Goal: Information Seeking & Learning: Learn about a topic

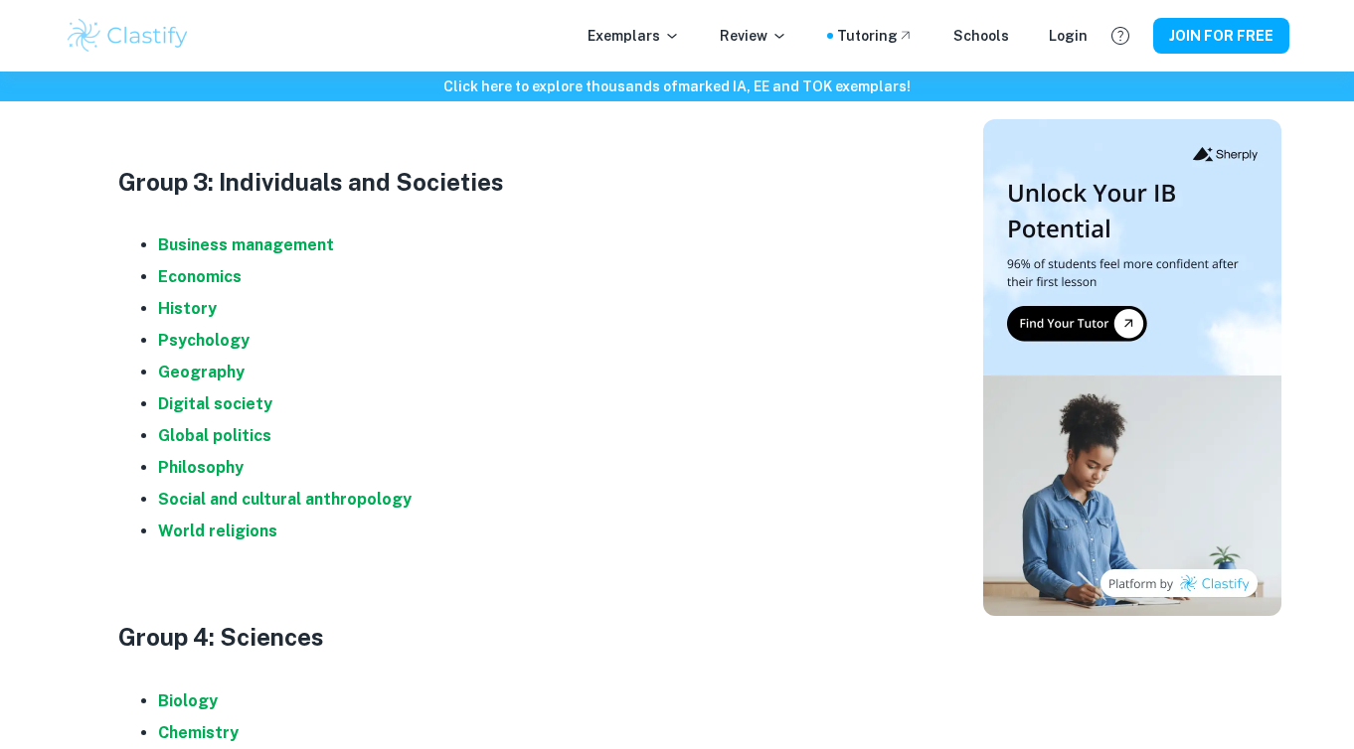
scroll to position [1550, 0]
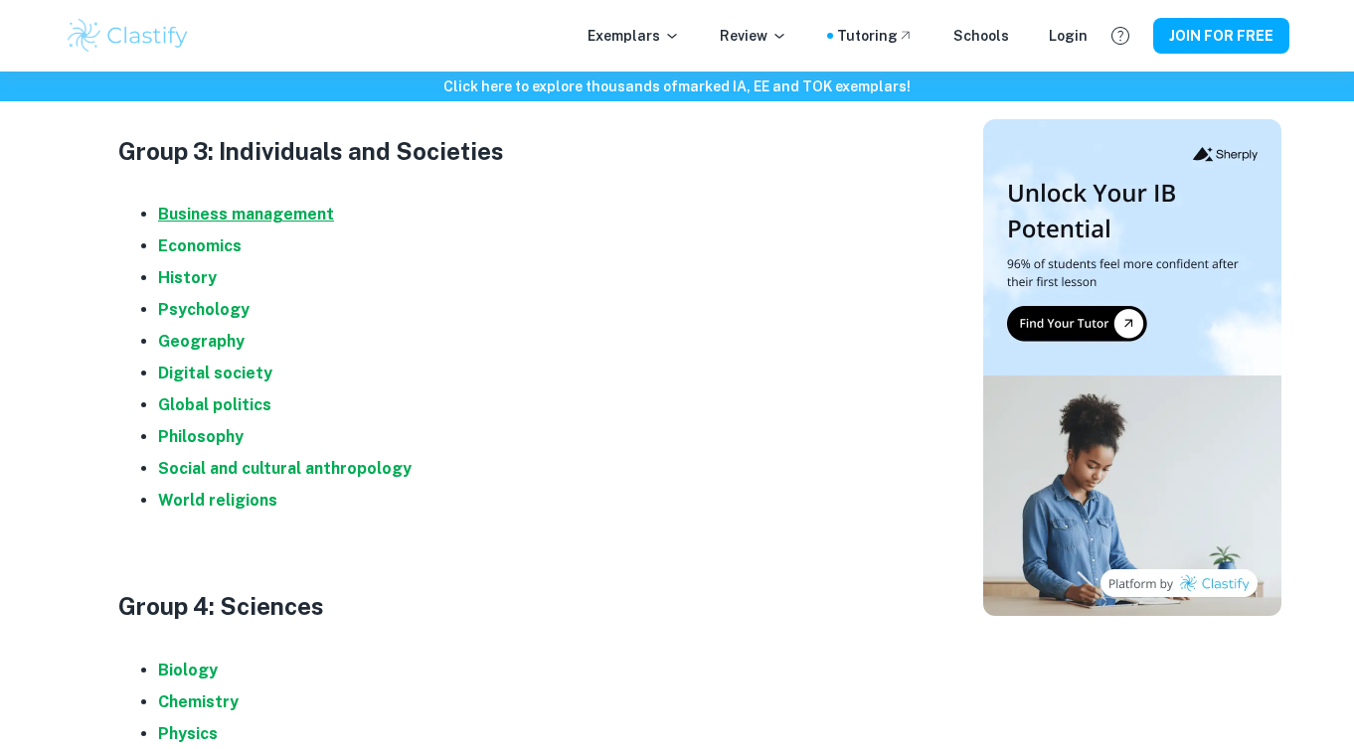
click at [241, 209] on strong "Business management" at bounding box center [246, 214] width 176 height 19
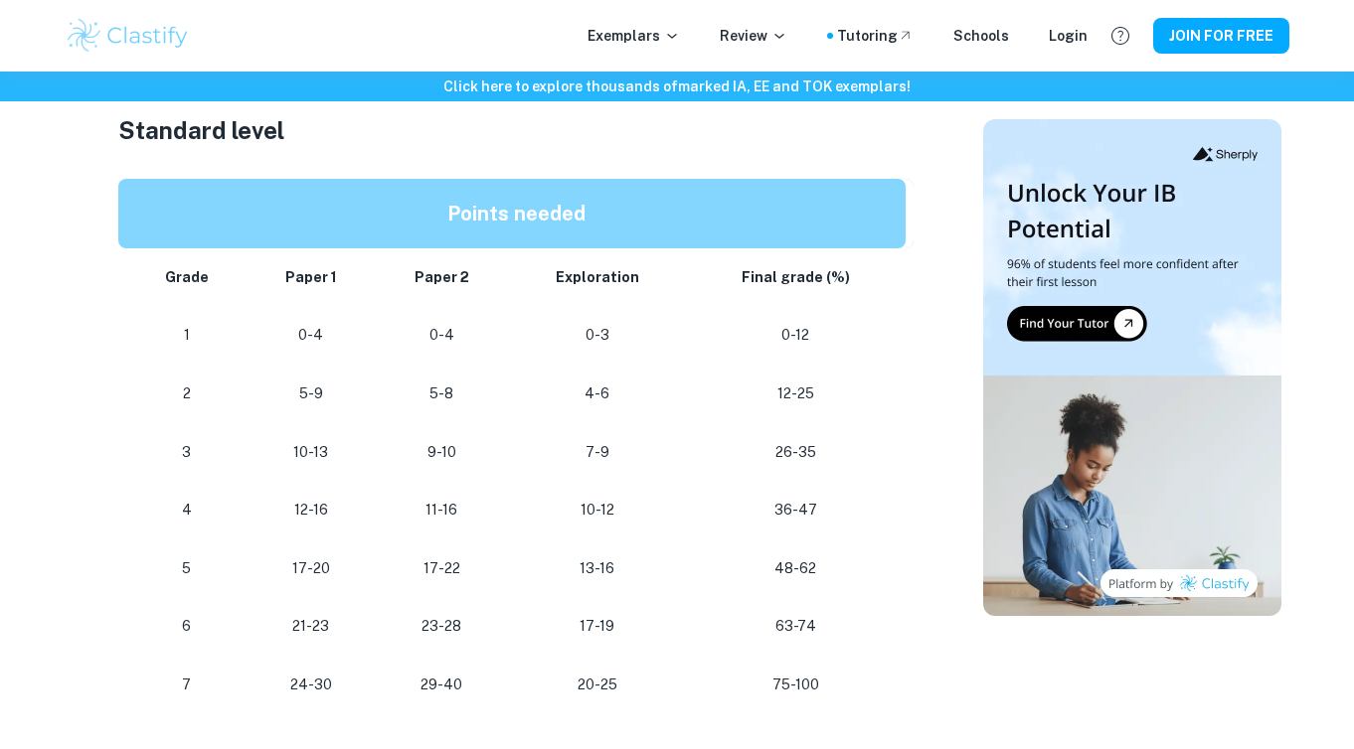
scroll to position [1080, 0]
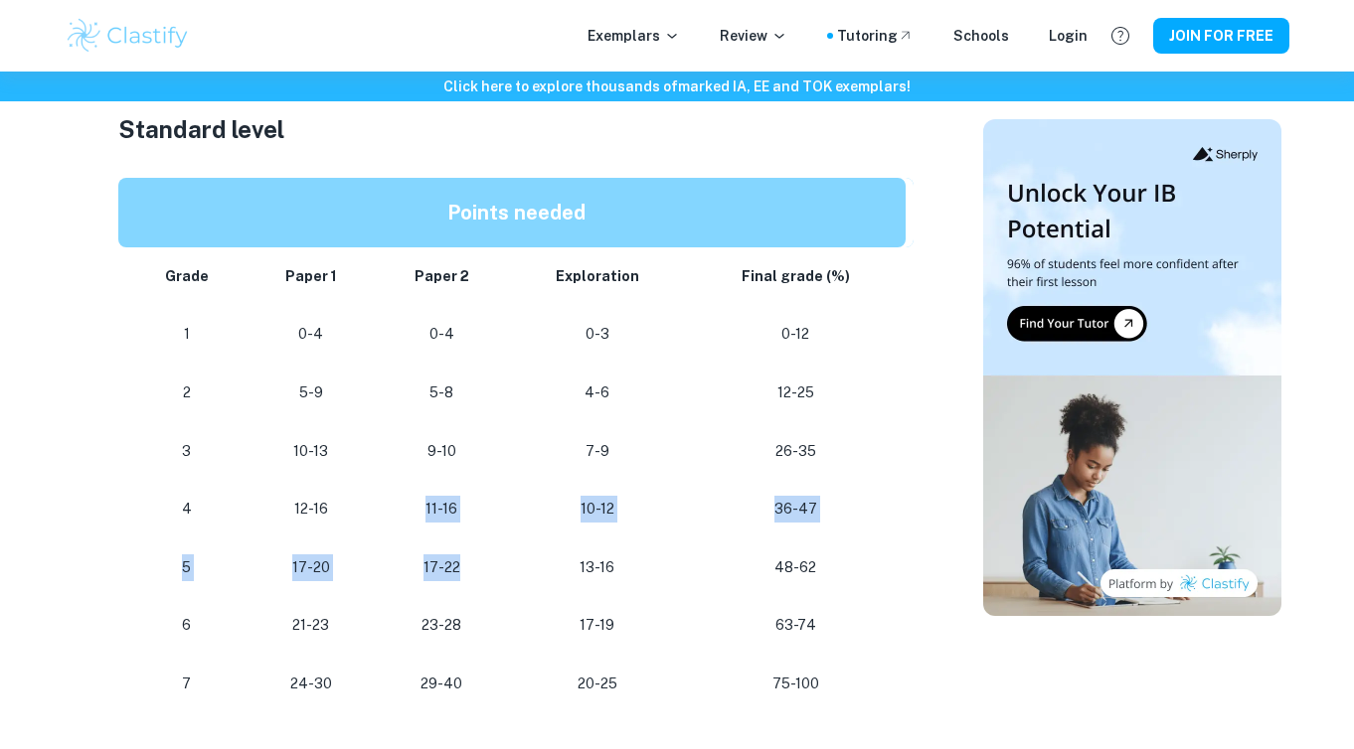
drag, startPoint x: 427, startPoint y: 502, endPoint x: 465, endPoint y: 555, distance: 64.8
click at [465, 555] on tbody "Grade Paper 1 Paper 2 Exploration Final grade (%) 1 0-4 0-4 0-3 0-12 2 5-9 5-8 …" at bounding box center [515, 480] width 795 height 466
click at [465, 555] on p "17-22" at bounding box center [441, 568] width 101 height 27
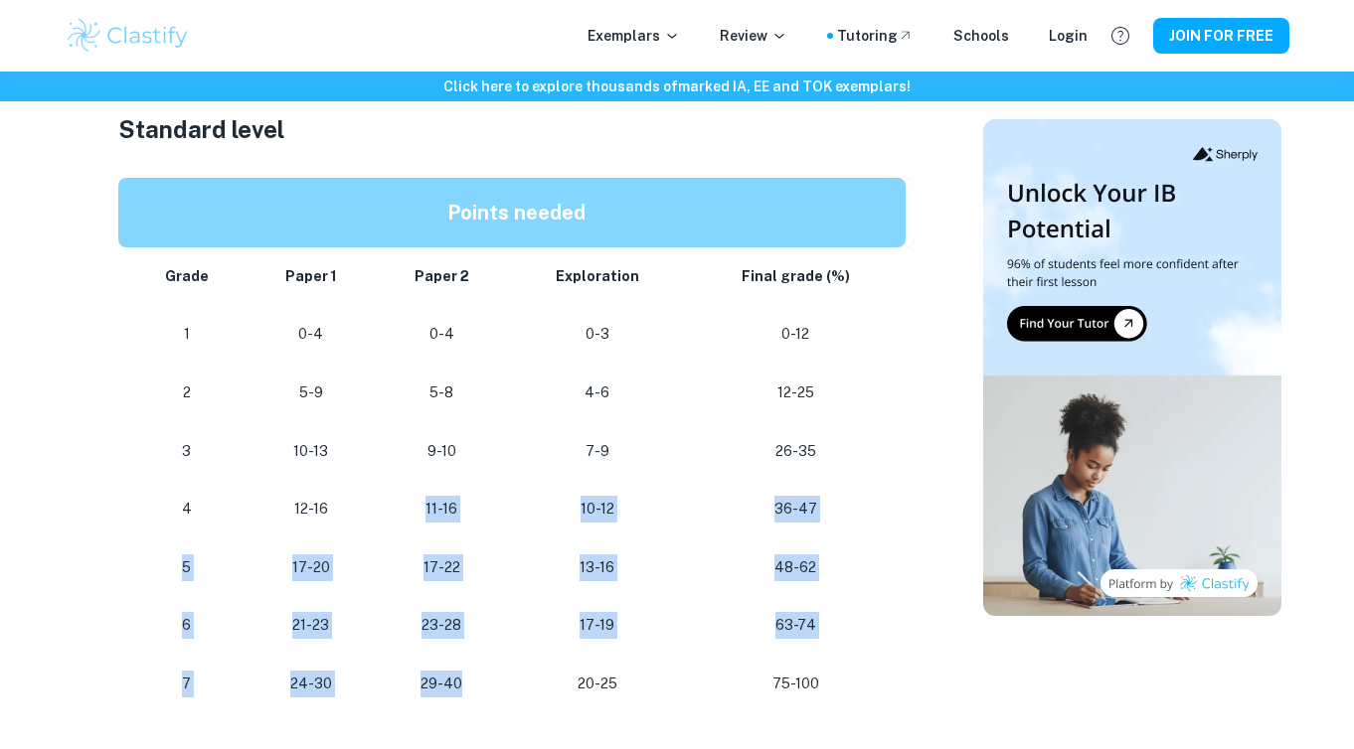
drag, startPoint x: 470, startPoint y: 677, endPoint x: 431, endPoint y: 507, distance: 174.3
click at [431, 507] on tbody "Grade Paper 1 Paper 2 Exploration Final grade (%) 1 0-4 0-4 0-3 0-12 2 5-9 5-8 …" at bounding box center [515, 480] width 795 height 466
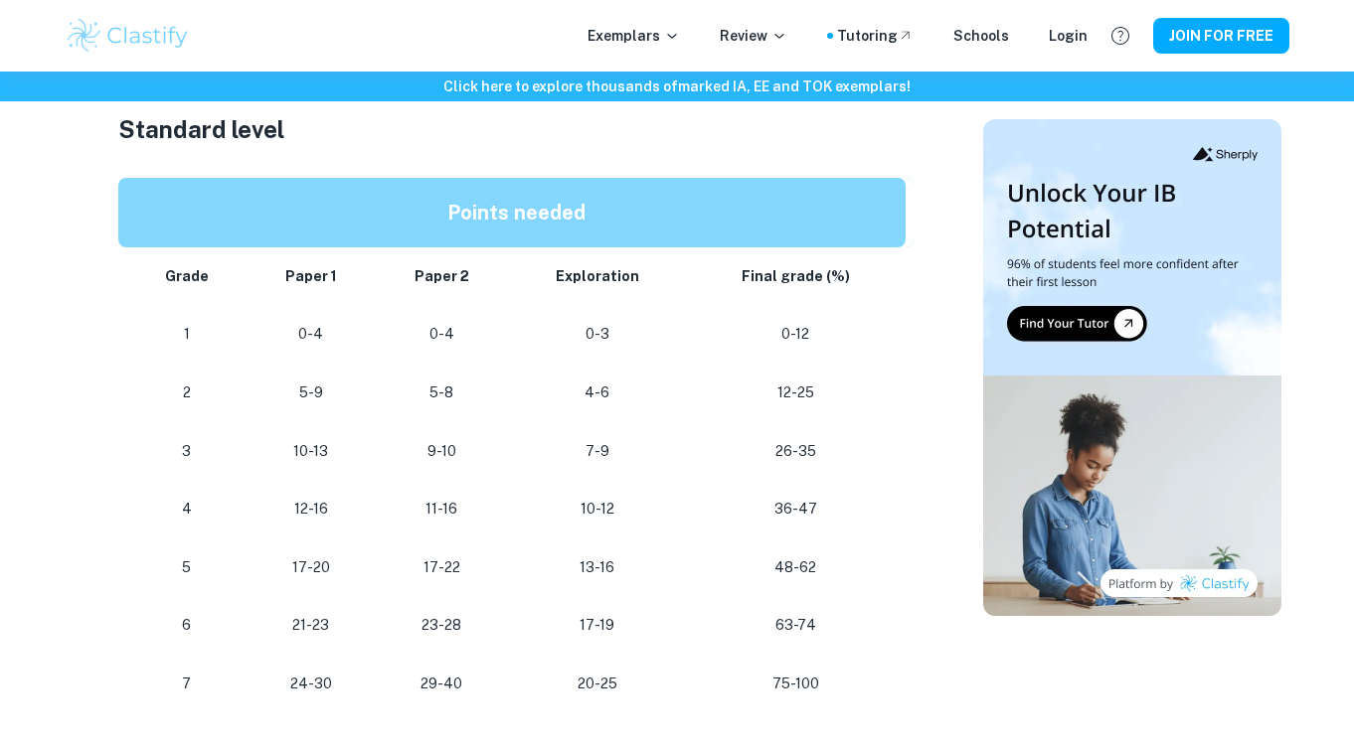
click at [432, 576] on td "17-22" at bounding box center [441, 568] width 133 height 59
drag, startPoint x: 426, startPoint y: 560, endPoint x: 473, endPoint y: 560, distance: 46.7
click at [473, 560] on p "17-22" at bounding box center [441, 568] width 101 height 27
click at [478, 576] on td "17-22" at bounding box center [441, 568] width 133 height 59
drag, startPoint x: 415, startPoint y: 559, endPoint x: 456, endPoint y: 562, distance: 40.9
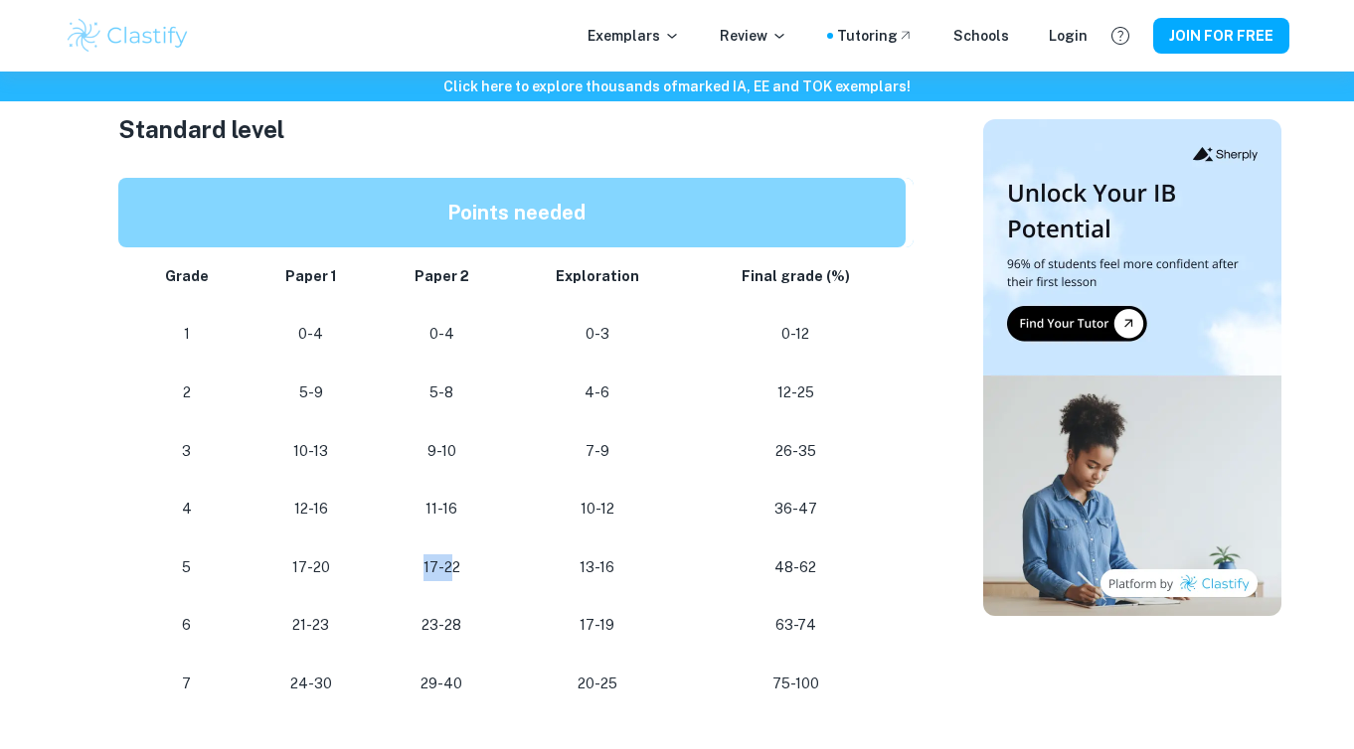
click at [456, 562] on p "17-22" at bounding box center [441, 568] width 101 height 27
click at [492, 571] on p "17-22" at bounding box center [441, 568] width 101 height 27
drag, startPoint x: 423, startPoint y: 560, endPoint x: 484, endPoint y: 564, distance: 60.8
click at [485, 565] on p "17-22" at bounding box center [441, 568] width 101 height 27
click at [484, 564] on p "17-22" at bounding box center [441, 568] width 101 height 27
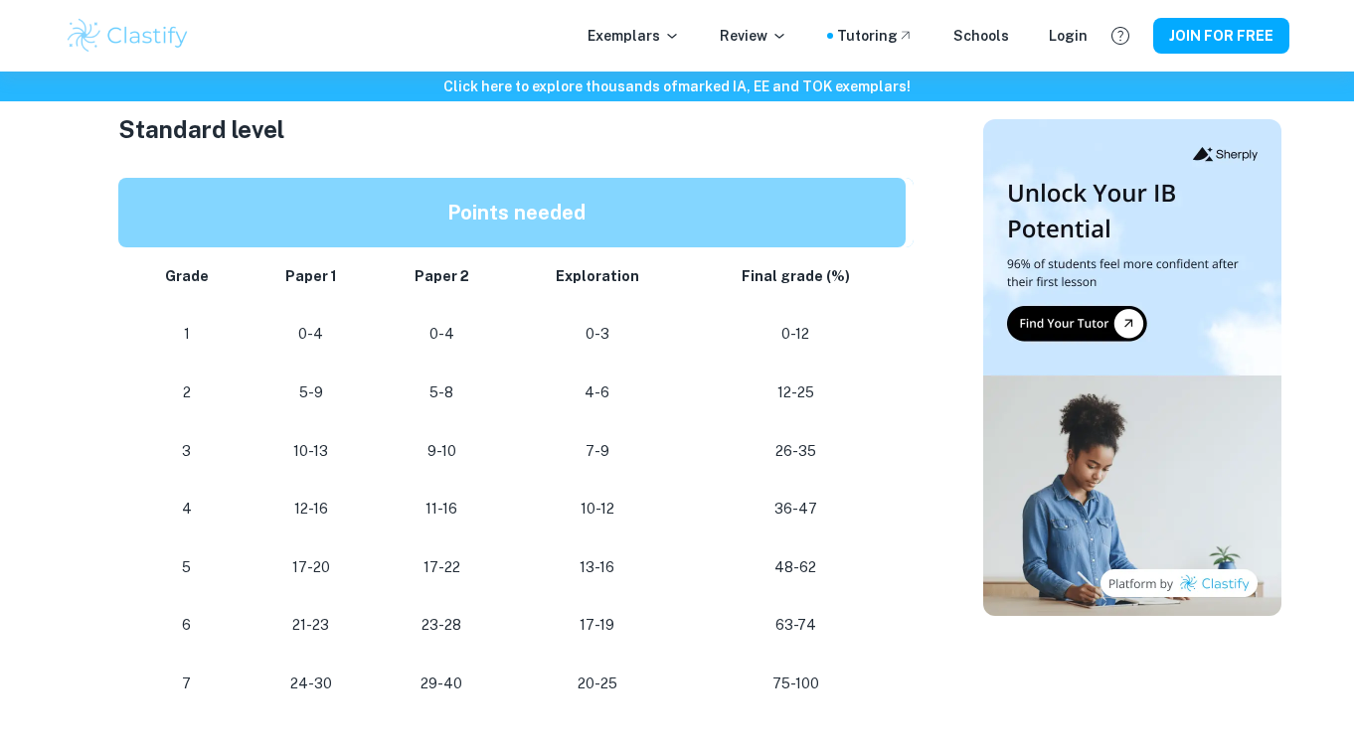
click at [923, 384] on div "IB Business Management Grade Boundaries By Roxanne • September 5, 2025 Get feed…" at bounding box center [516, 413] width 887 height 2633
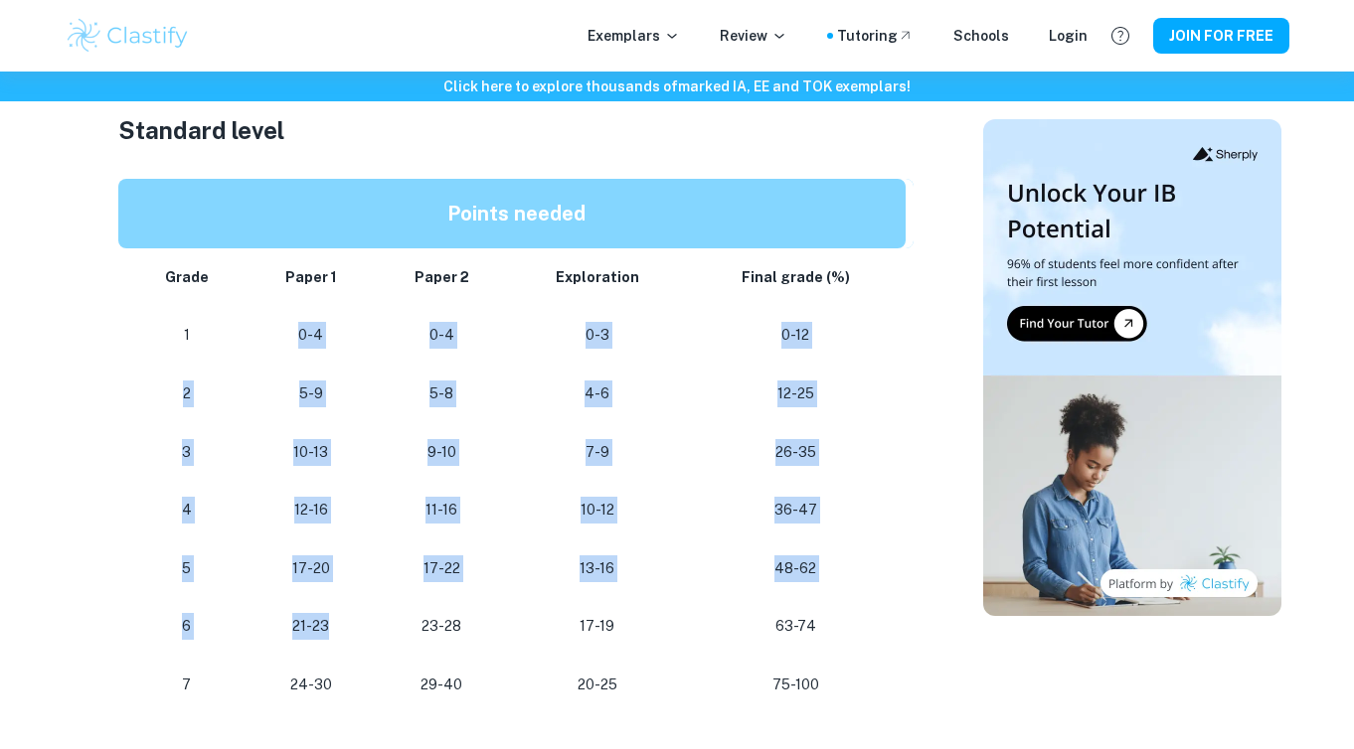
drag, startPoint x: 335, startPoint y: 619, endPoint x: 301, endPoint y: 327, distance: 294.2
click at [301, 327] on tbody "Grade Paper 1 Paper 2 Exploration Final grade (%) 1 0-4 0-4 0-3 0-12 2 5-9 5-8 …" at bounding box center [515, 481] width 795 height 466
click at [301, 327] on p "0-4" at bounding box center [310, 335] width 96 height 27
drag, startPoint x: 302, startPoint y: 326, endPoint x: 325, endPoint y: 651, distance: 325.8
click at [325, 651] on tbody "Grade Paper 1 Paper 2 Exploration Final grade (%) 1 0-4 0-4 0-3 0-12 2 5-9 5-8 …" at bounding box center [515, 481] width 795 height 466
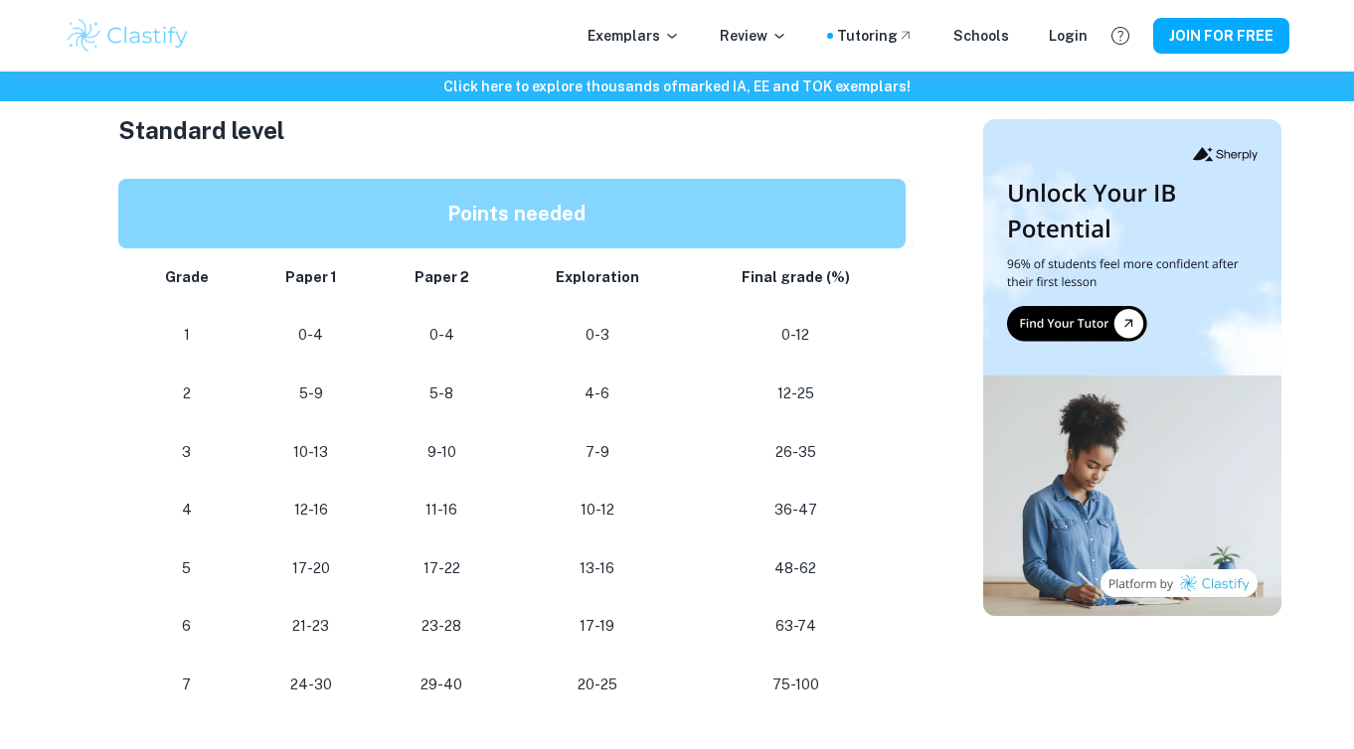
click at [340, 672] on p "24-30" at bounding box center [310, 685] width 96 height 27
click at [335, 622] on p "21-23" at bounding box center [310, 626] width 96 height 27
drag, startPoint x: 335, startPoint y: 622, endPoint x: 303, endPoint y: 620, distance: 31.9
click at [303, 620] on p "21-23" at bounding box center [310, 626] width 96 height 27
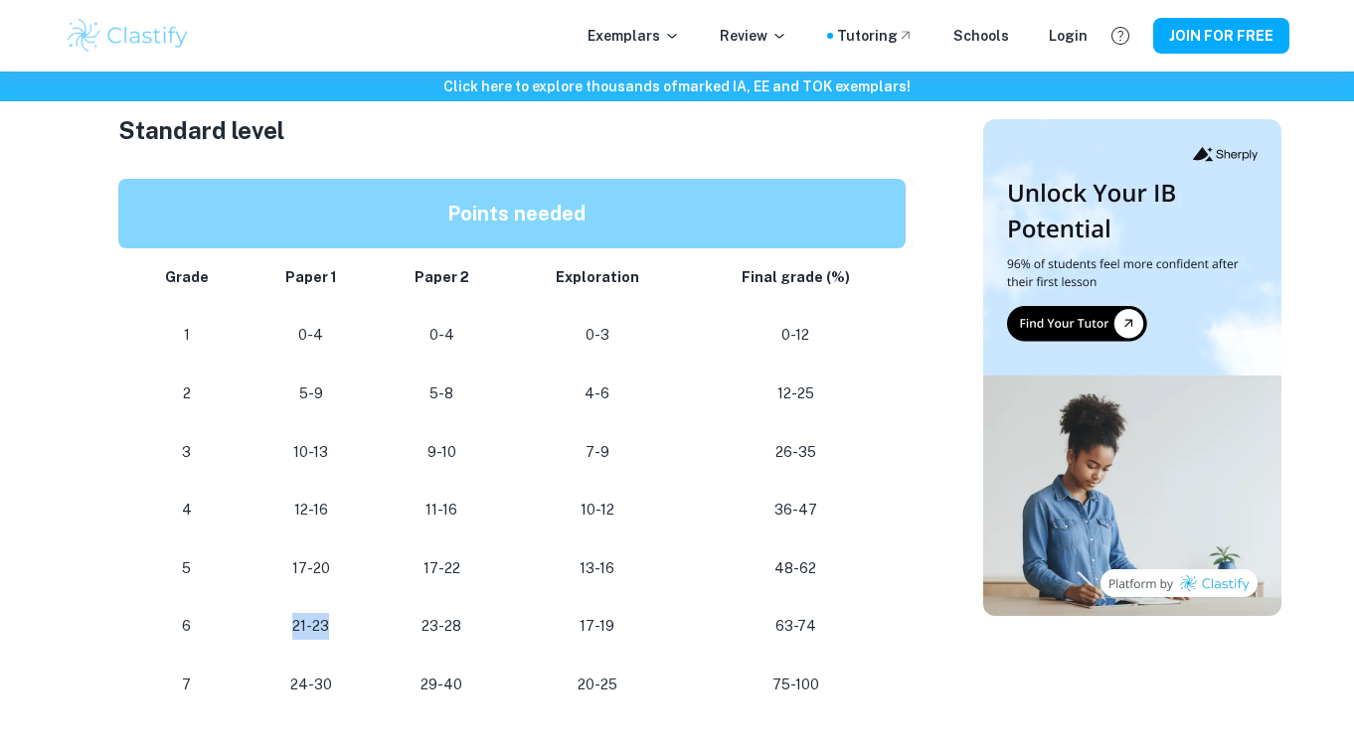
drag, startPoint x: 290, startPoint y: 618, endPoint x: 360, endPoint y: 620, distance: 69.6
click at [359, 620] on p "21-23" at bounding box center [310, 626] width 96 height 27
click at [366, 622] on td "21-23" at bounding box center [310, 626] width 128 height 59
drag, startPoint x: 336, startPoint y: 621, endPoint x: 294, endPoint y: 621, distance: 41.7
click at [294, 621] on p "21-23" at bounding box center [310, 626] width 96 height 27
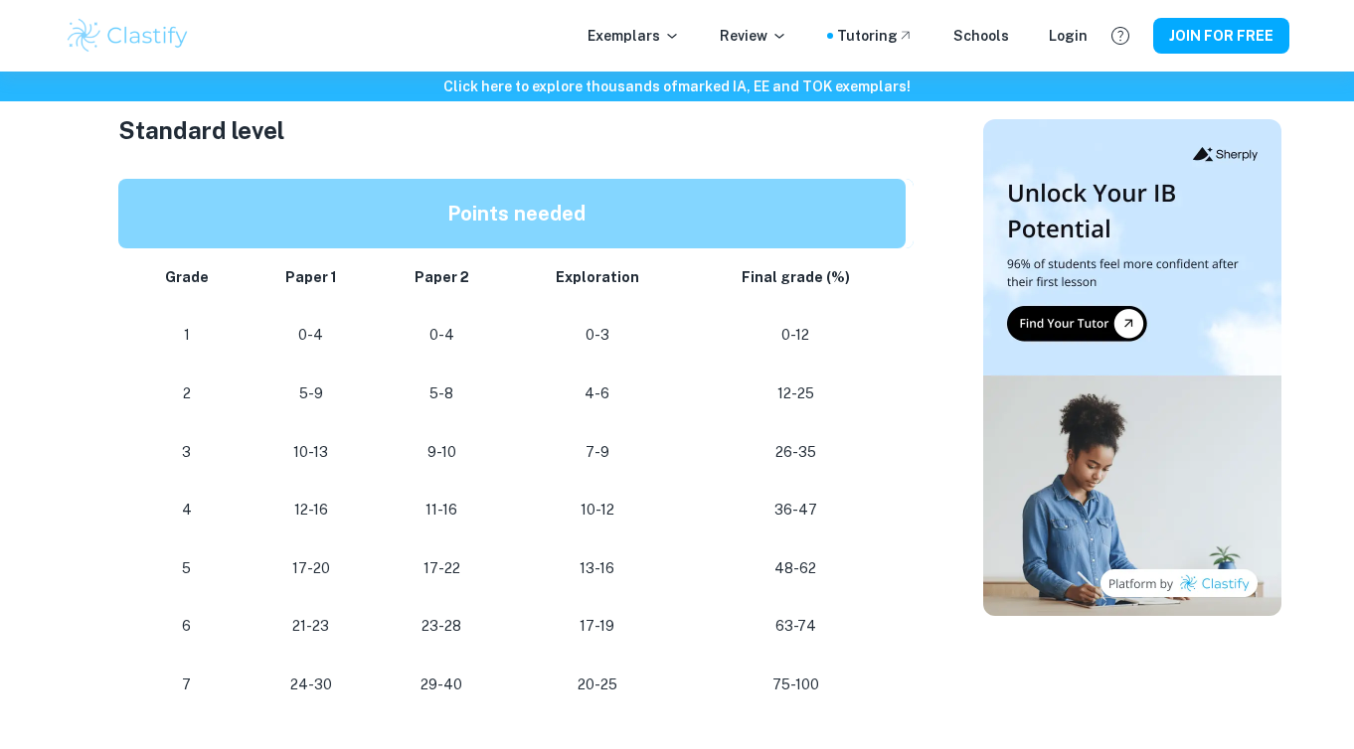
click at [344, 626] on p "21-23" at bounding box center [310, 626] width 96 height 27
click at [342, 625] on p "21-23" at bounding box center [310, 626] width 96 height 27
drag, startPoint x: 335, startPoint y: 620, endPoint x: 298, endPoint y: 618, distance: 36.8
click at [298, 618] on p "21-23" at bounding box center [310, 626] width 96 height 27
click at [469, 556] on p "17-22" at bounding box center [441, 569] width 101 height 27
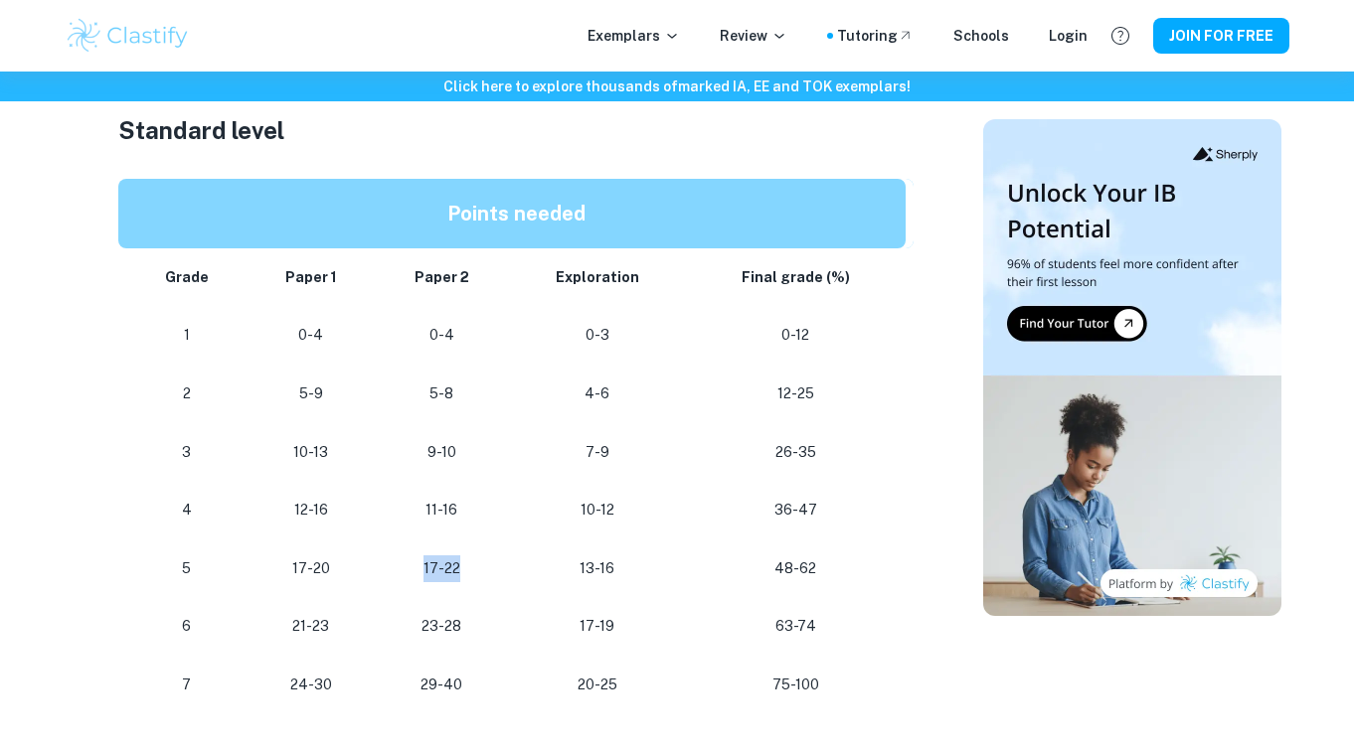
drag, startPoint x: 468, startPoint y: 555, endPoint x: 418, endPoint y: 554, distance: 49.7
click at [418, 556] on p "17-22" at bounding box center [441, 569] width 101 height 27
click at [449, 559] on p "17-22" at bounding box center [441, 569] width 101 height 27
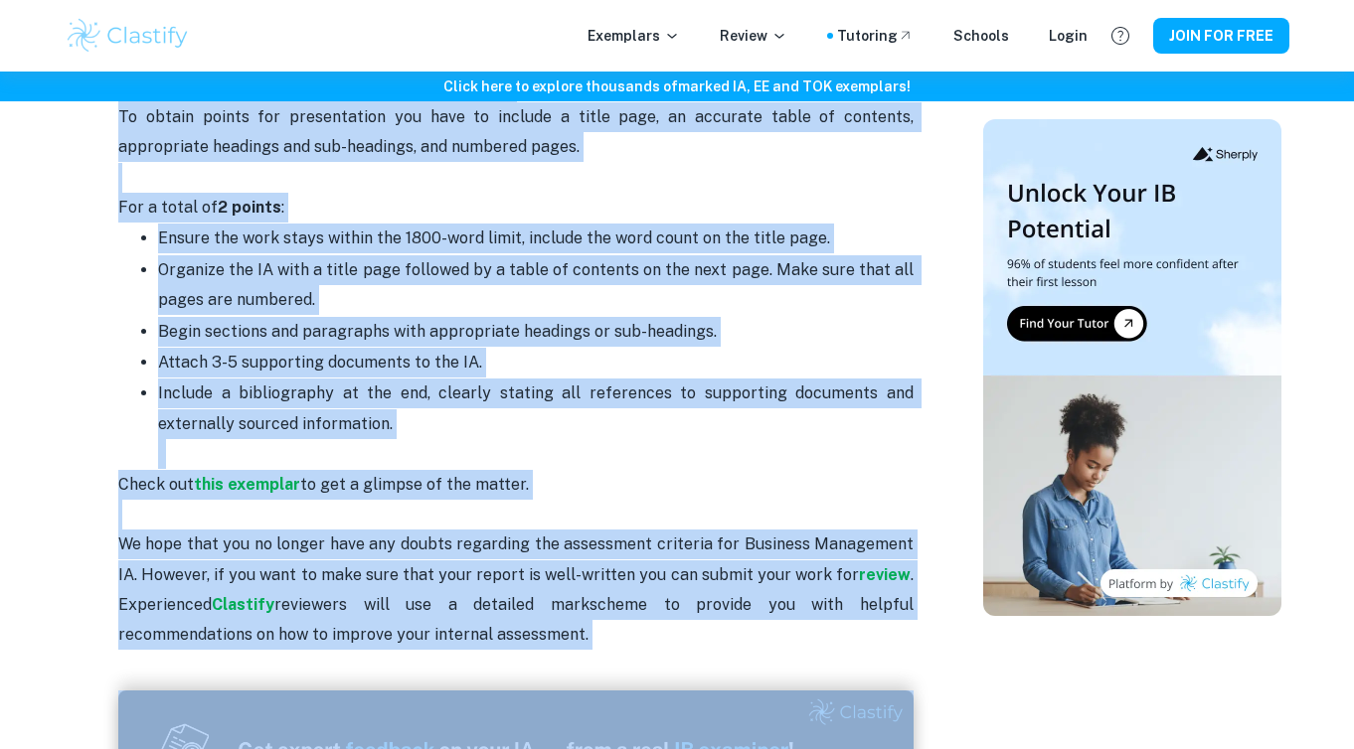
scroll to position [4457, 0]
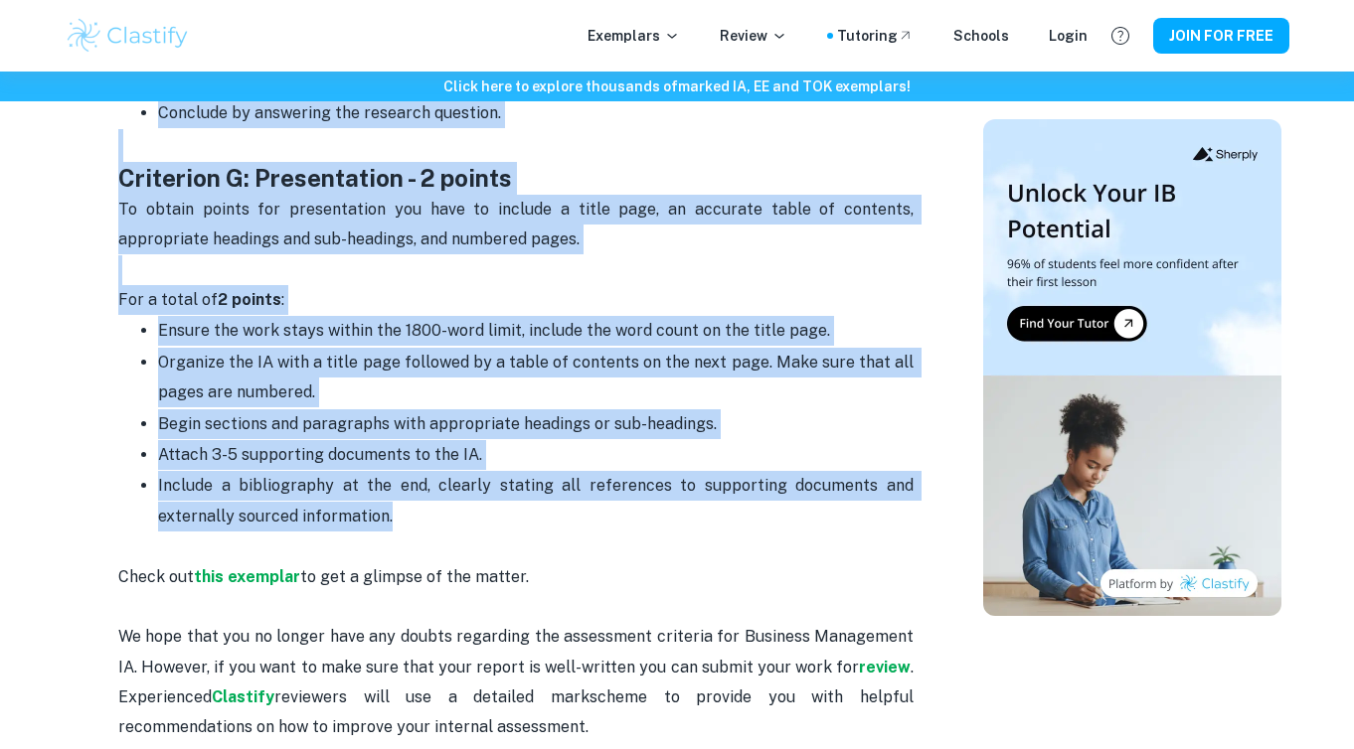
drag, startPoint x: 115, startPoint y: 391, endPoint x: 518, endPoint y: 444, distance: 406.1
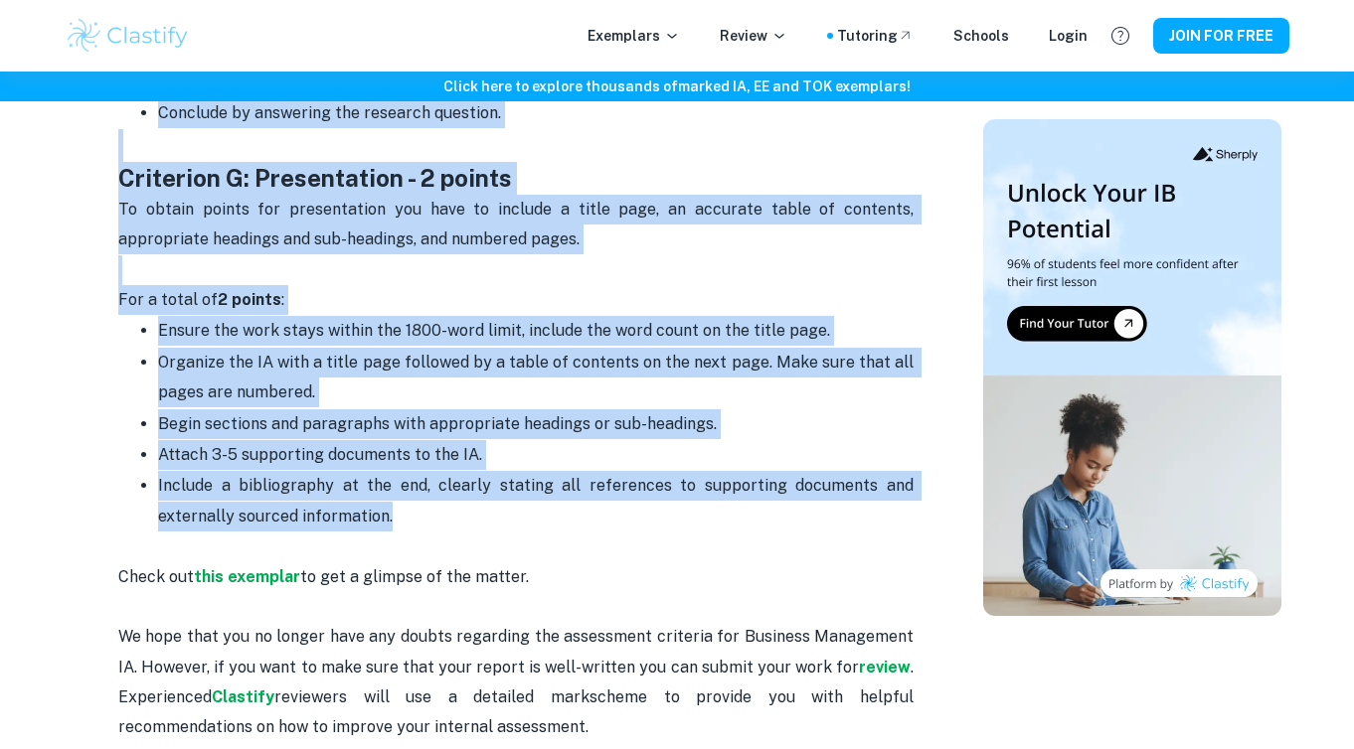
copy div "This IA is graded for 25 points, contributing 30% to the final assessment in th…"
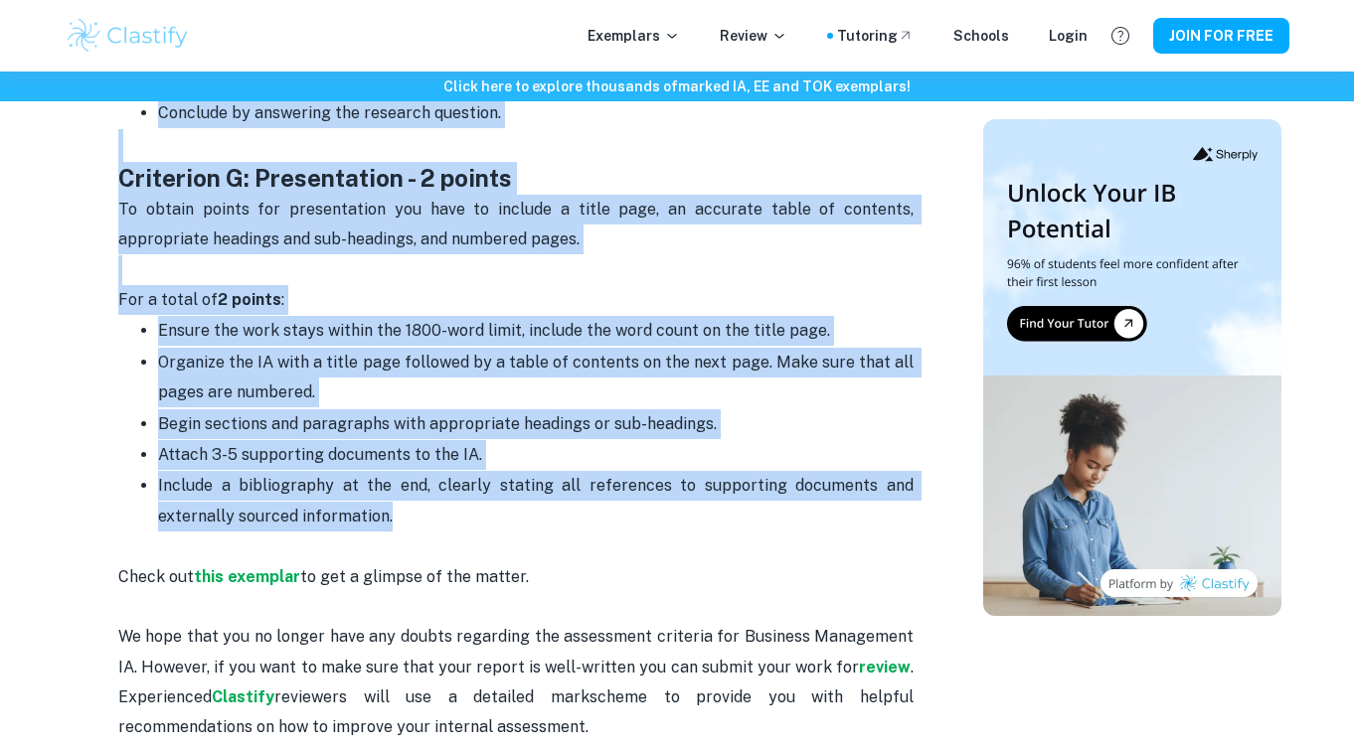
drag, startPoint x: 1134, startPoint y: 24, endPoint x: 885, endPoint y: 362, distance: 420.0
click at [885, 409] on p "Begin sections and paragraphs with appropriate headings or sub-headings." at bounding box center [535, 424] width 755 height 30
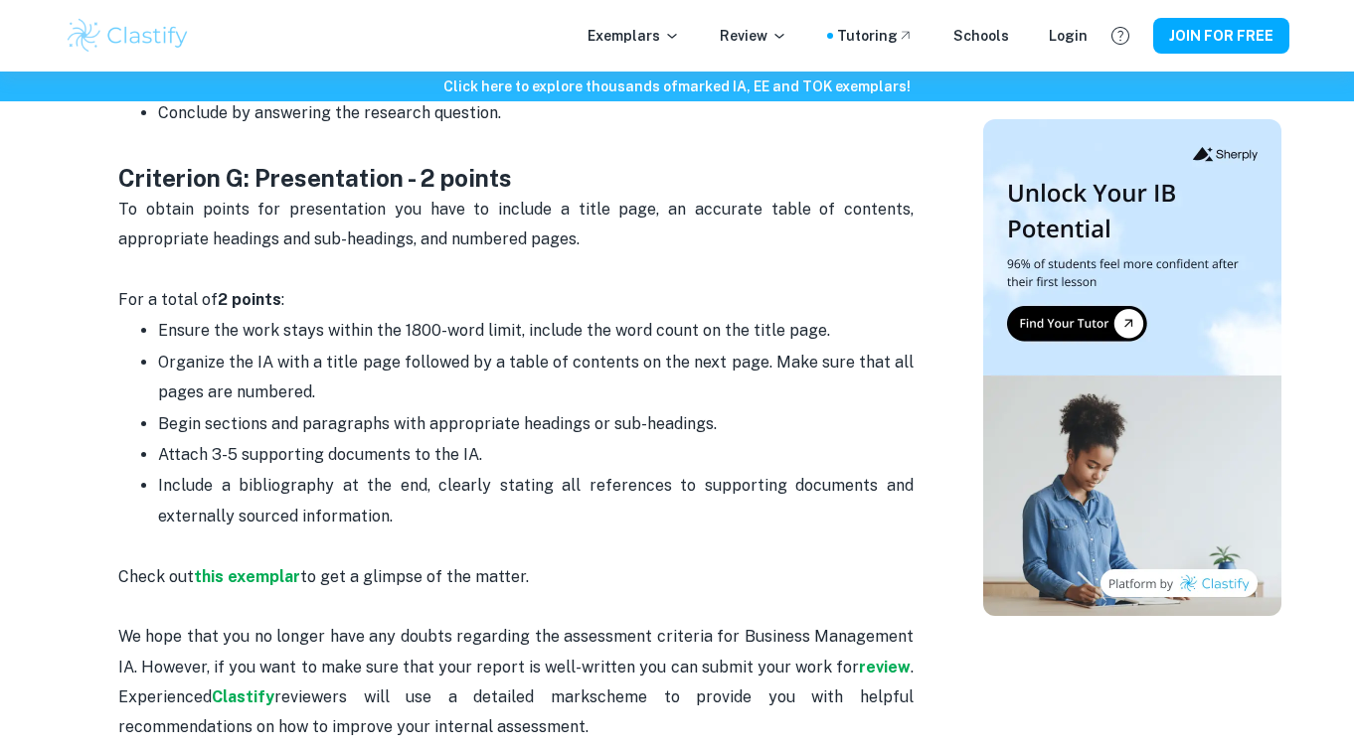
click at [910, 195] on p "To obtain points for presentation you have to include a title page, an accurate…" at bounding box center [515, 255] width 795 height 121
click at [786, 477] on p "Include a bibliography at the end, clearly stating all references to supporting…" at bounding box center [535, 516] width 755 height 90
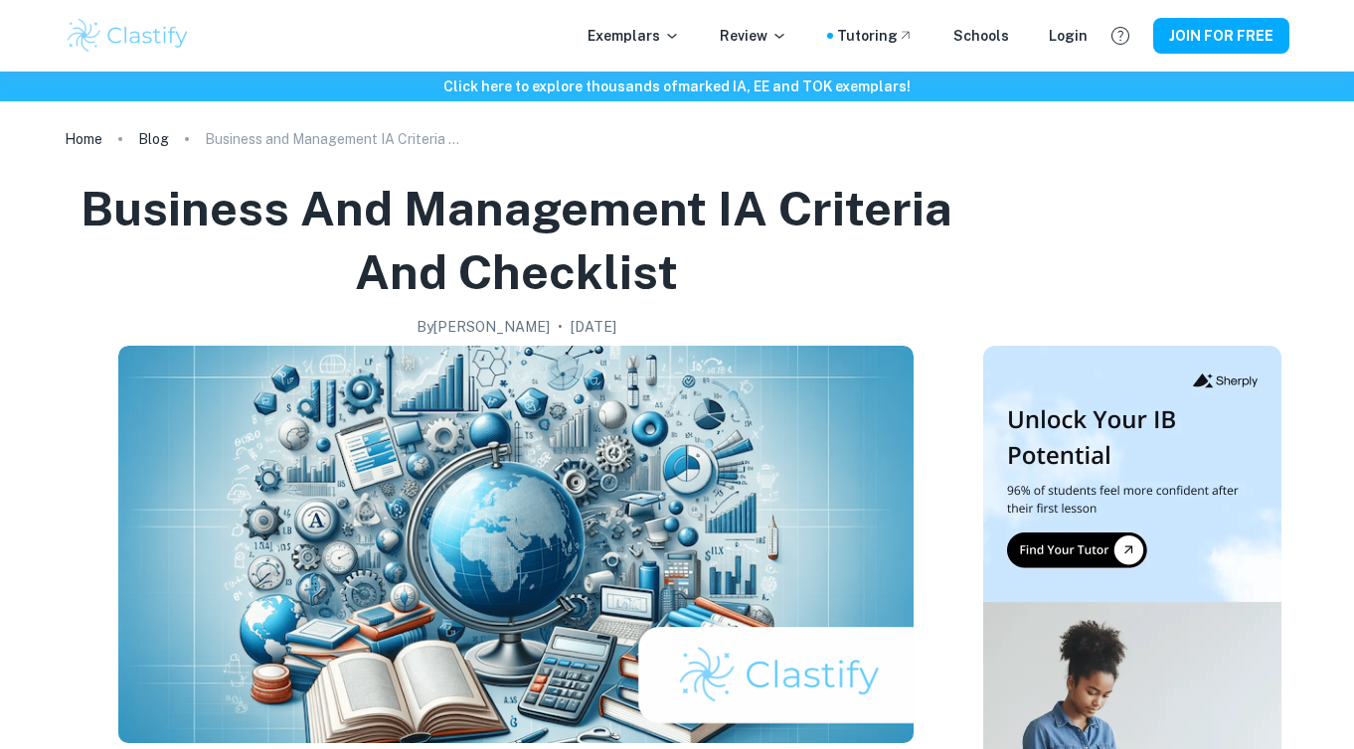
scroll to position [0, 0]
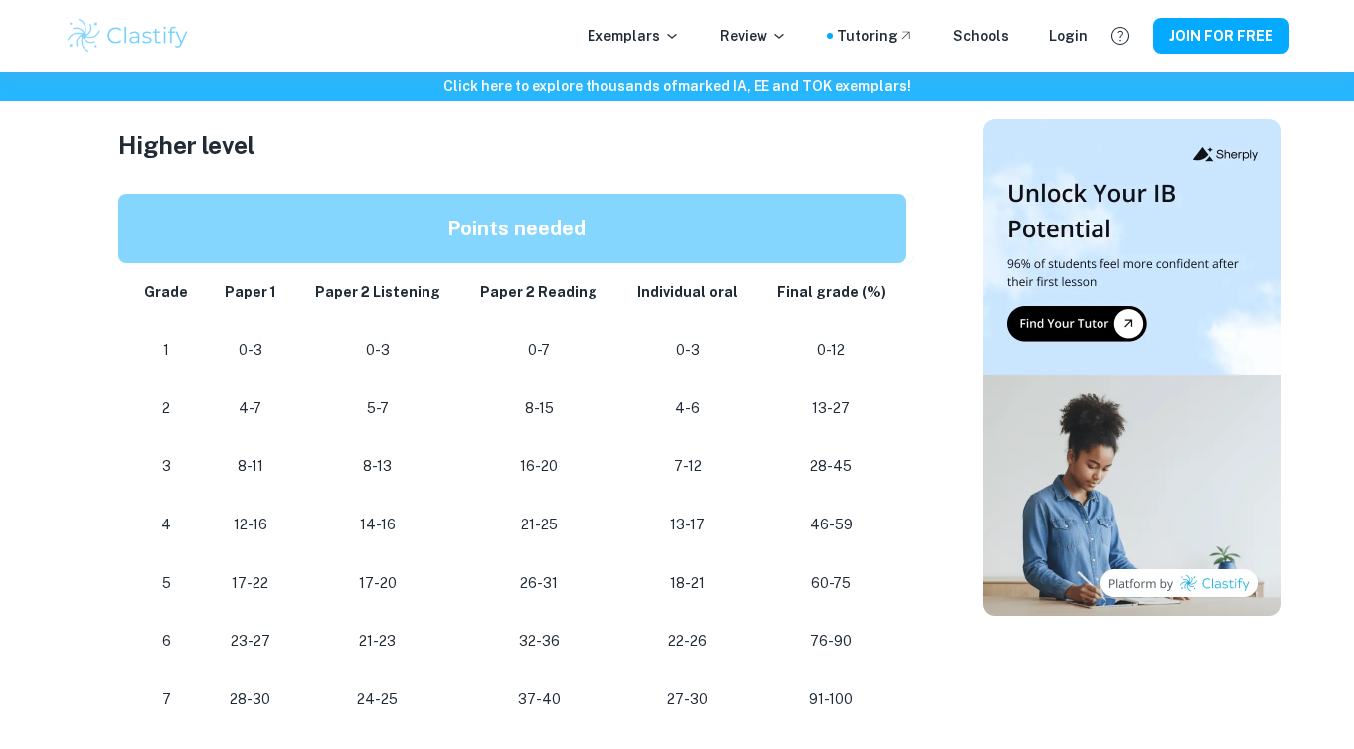
scroll to position [1732, 0]
